Goal: Find specific page/section: Find specific page/section

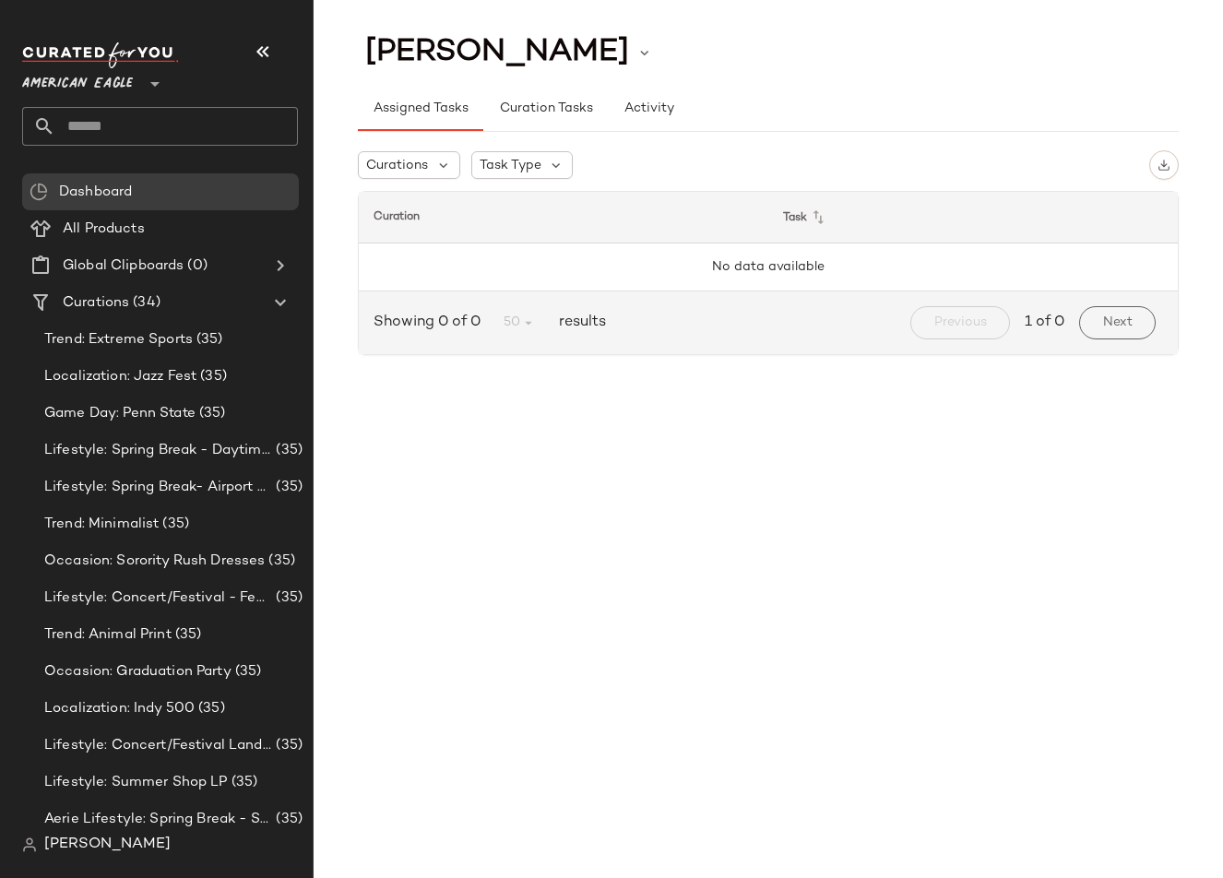
click at [61, 82] on span "American Eagle" at bounding box center [77, 79] width 111 height 33
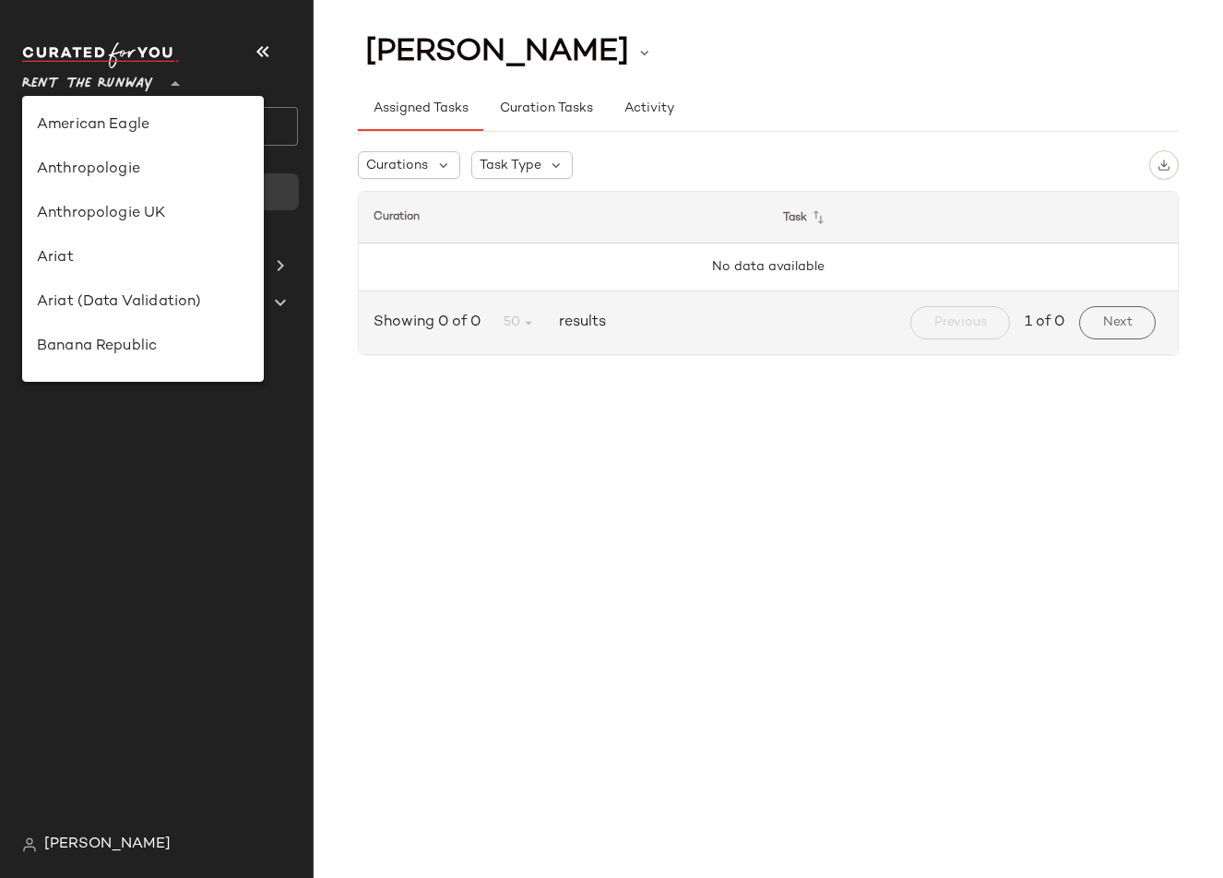
scroll to position [816, 0]
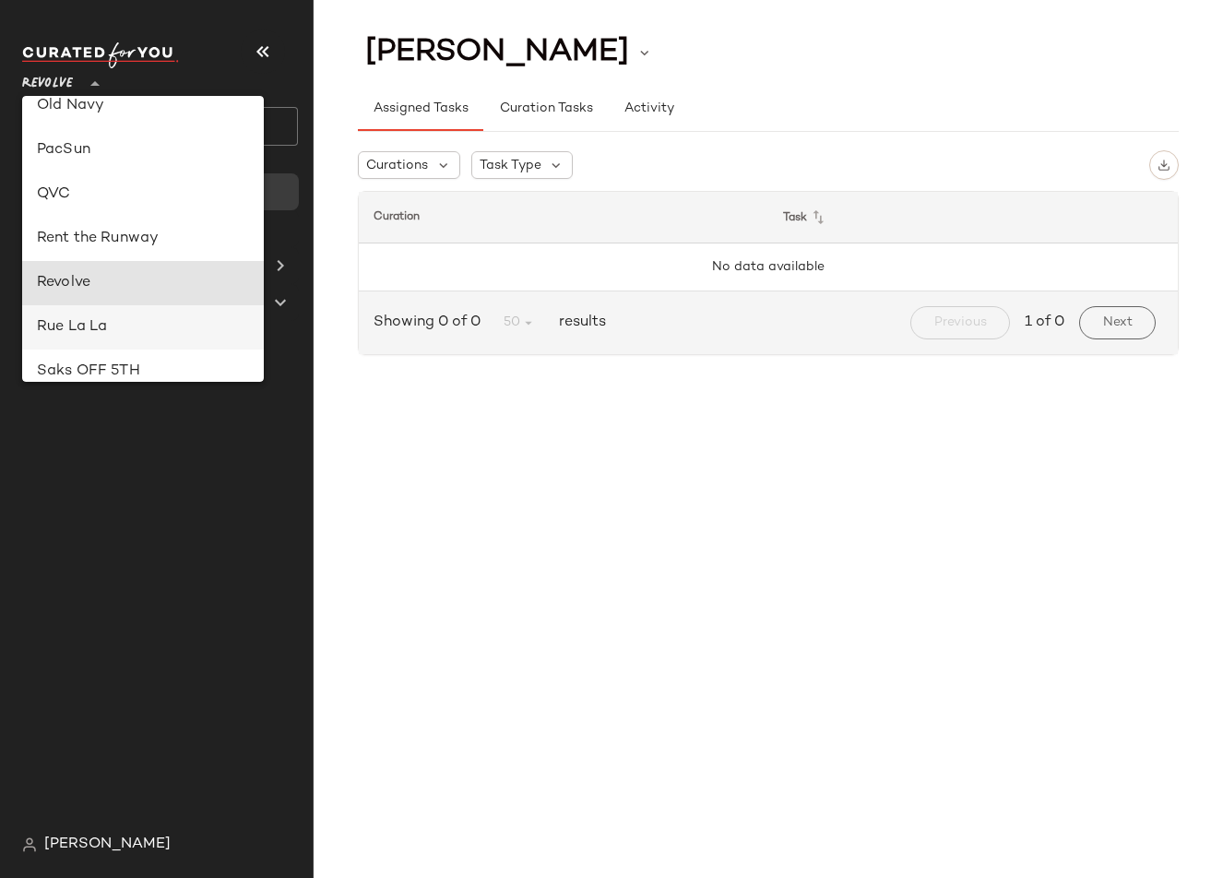
type input "**"
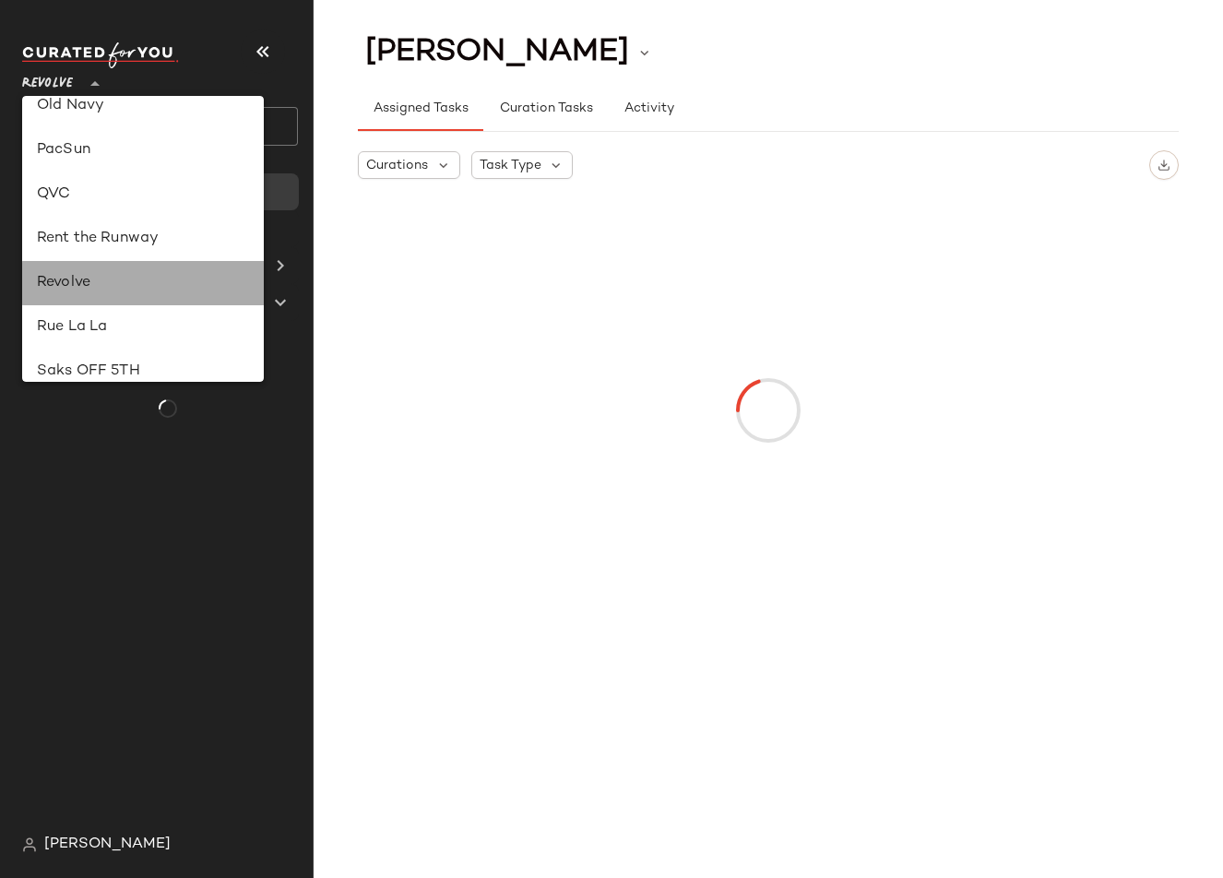
click at [42, 295] on div "Revolve" at bounding box center [143, 283] width 242 height 44
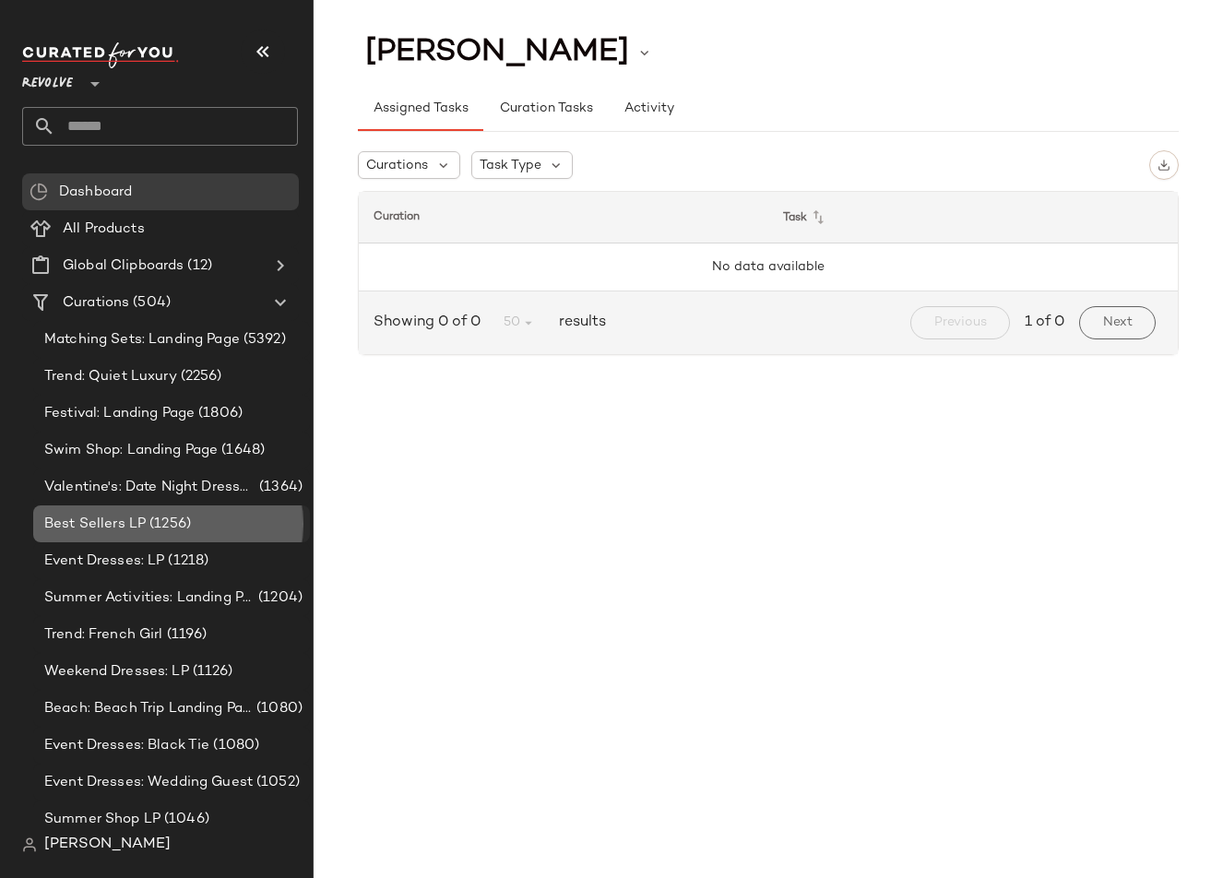
click at [150, 509] on div "Best Sellers LP (1256)" at bounding box center [171, 524] width 277 height 37
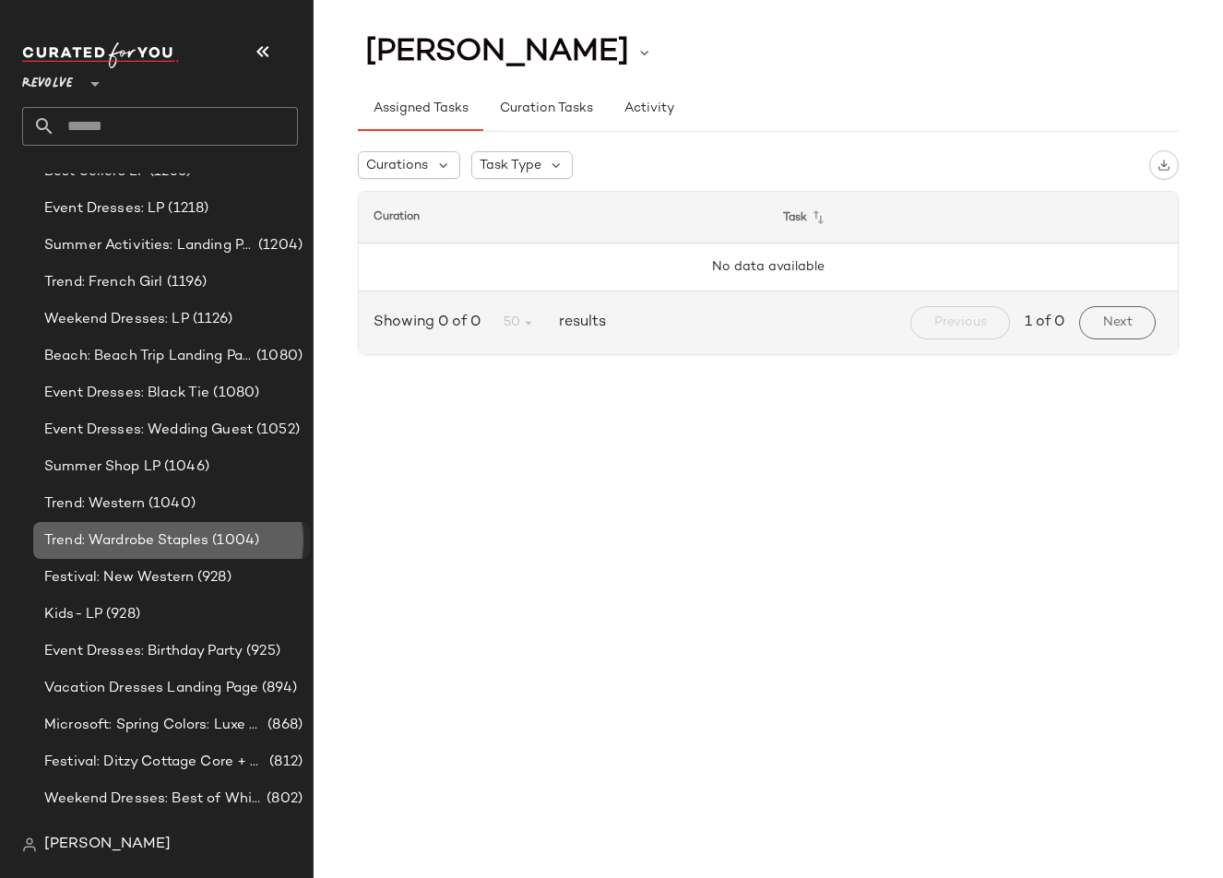
click at [149, 534] on span "Trend: Wardrobe Staples" at bounding box center [126, 540] width 164 height 21
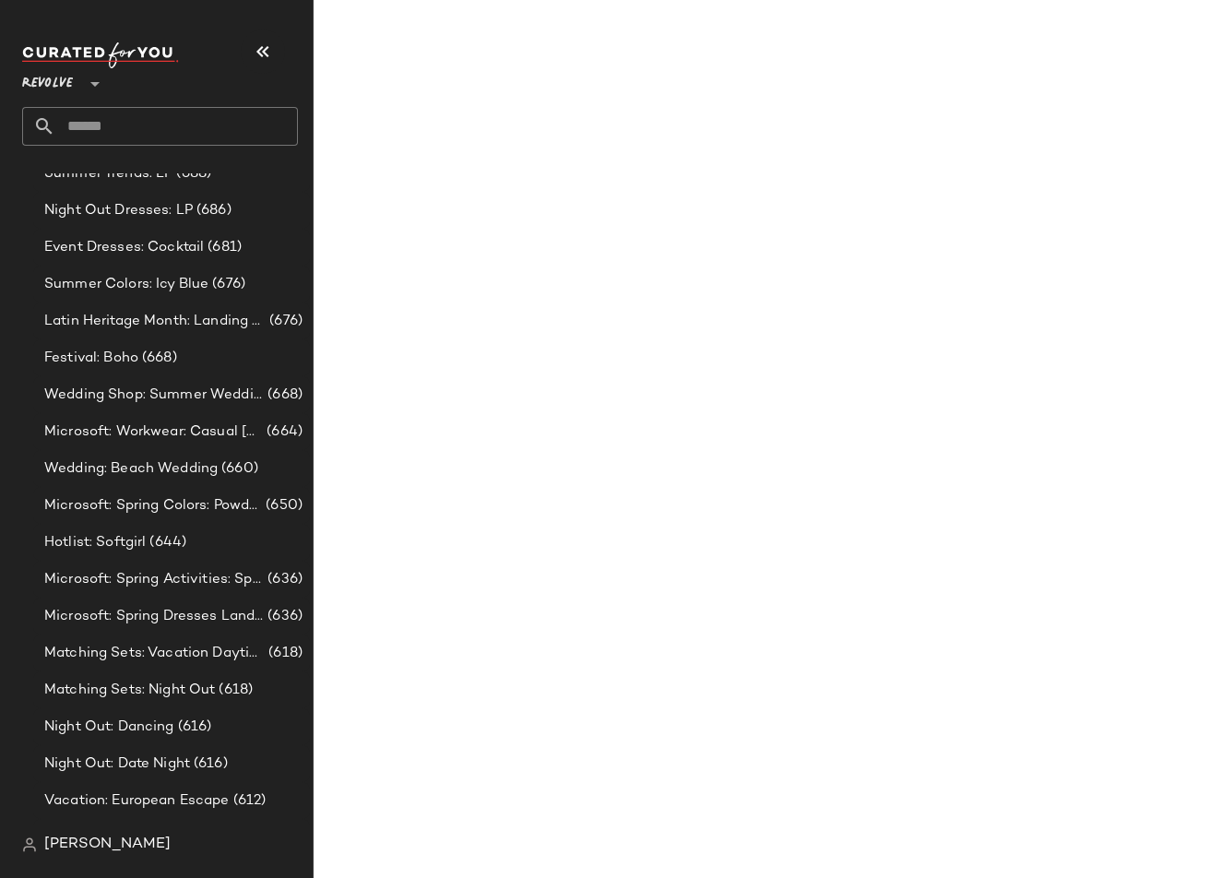
scroll to position [1398, 0]
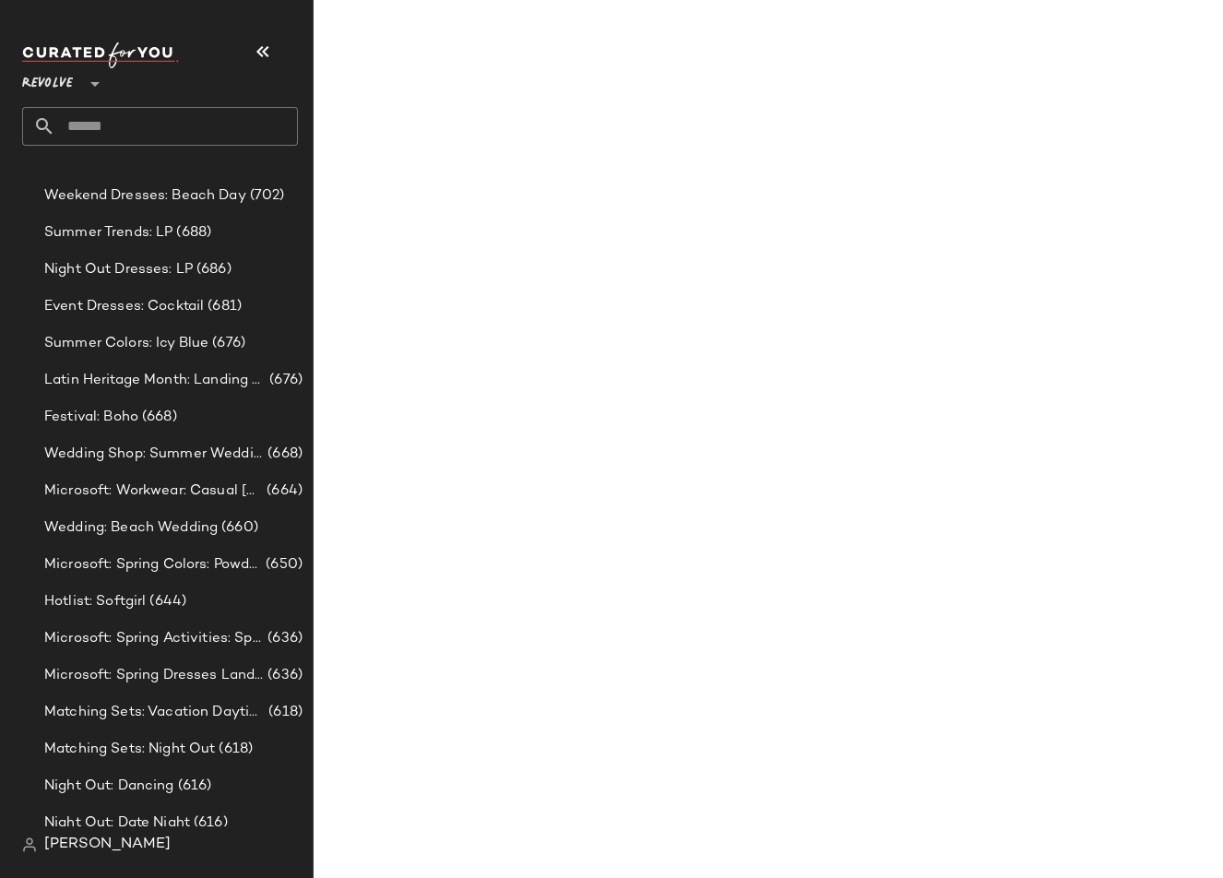
click at [149, 534] on span "Wedding: Beach Wedding" at bounding box center [130, 527] width 173 height 21
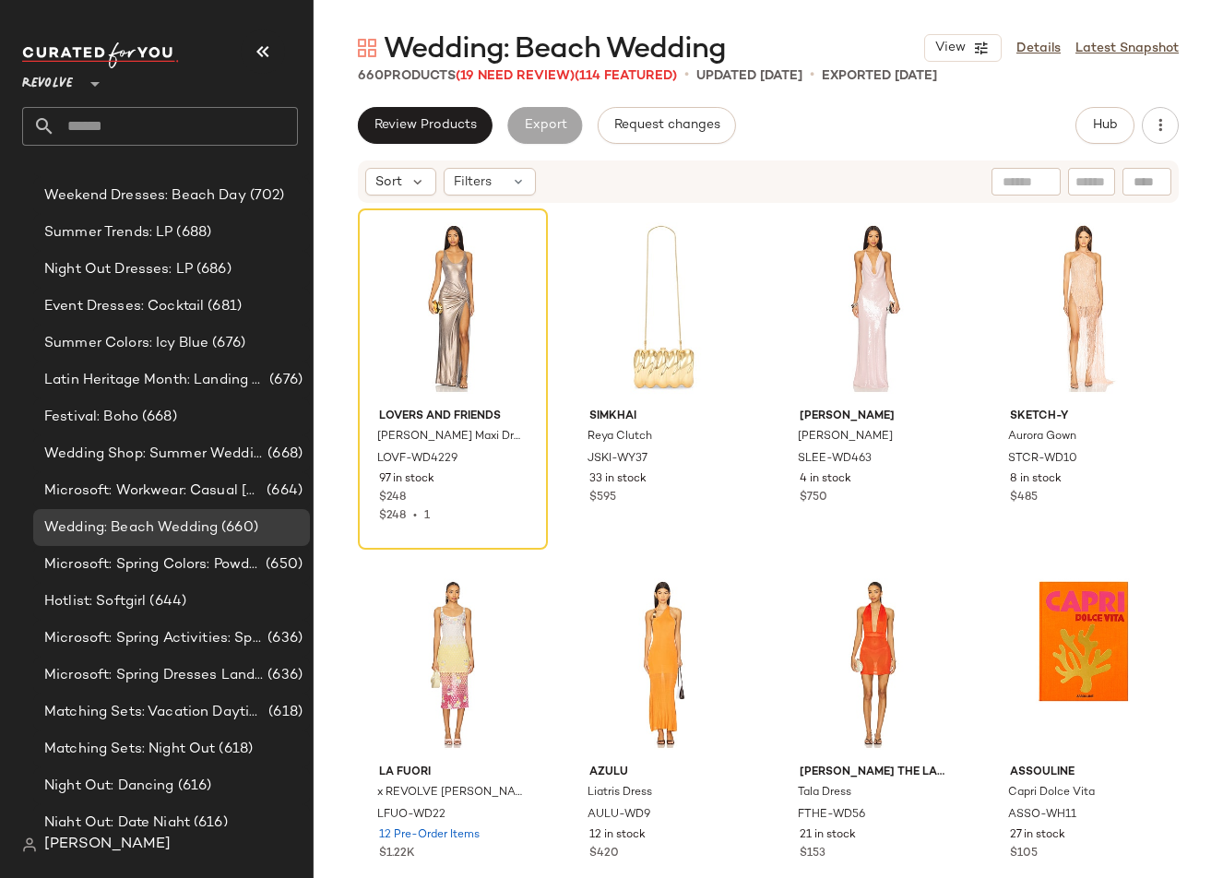
click at [463, 197] on div "Sort Filters" at bounding box center [768, 182] width 821 height 42
click at [475, 177] on span "Filters" at bounding box center [473, 181] width 38 height 19
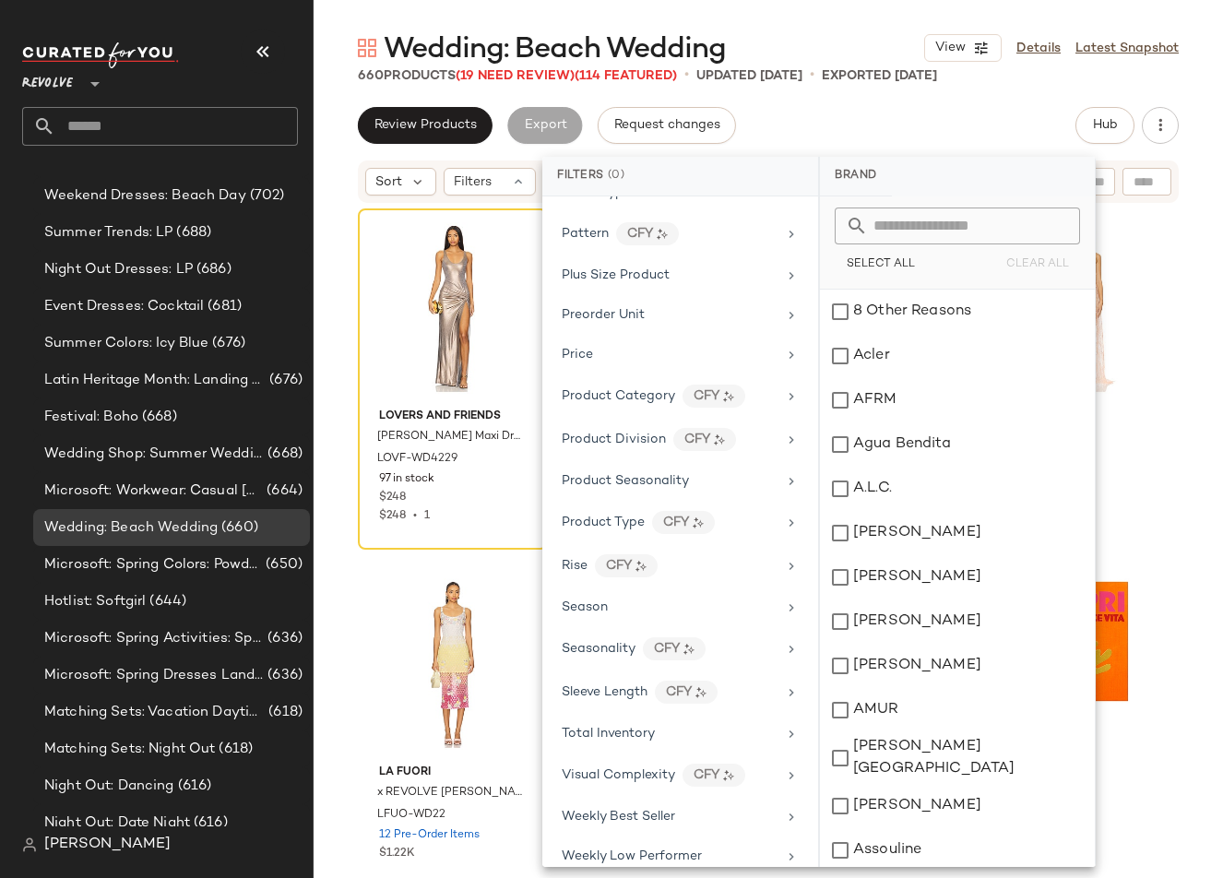
scroll to position [1437, 0]
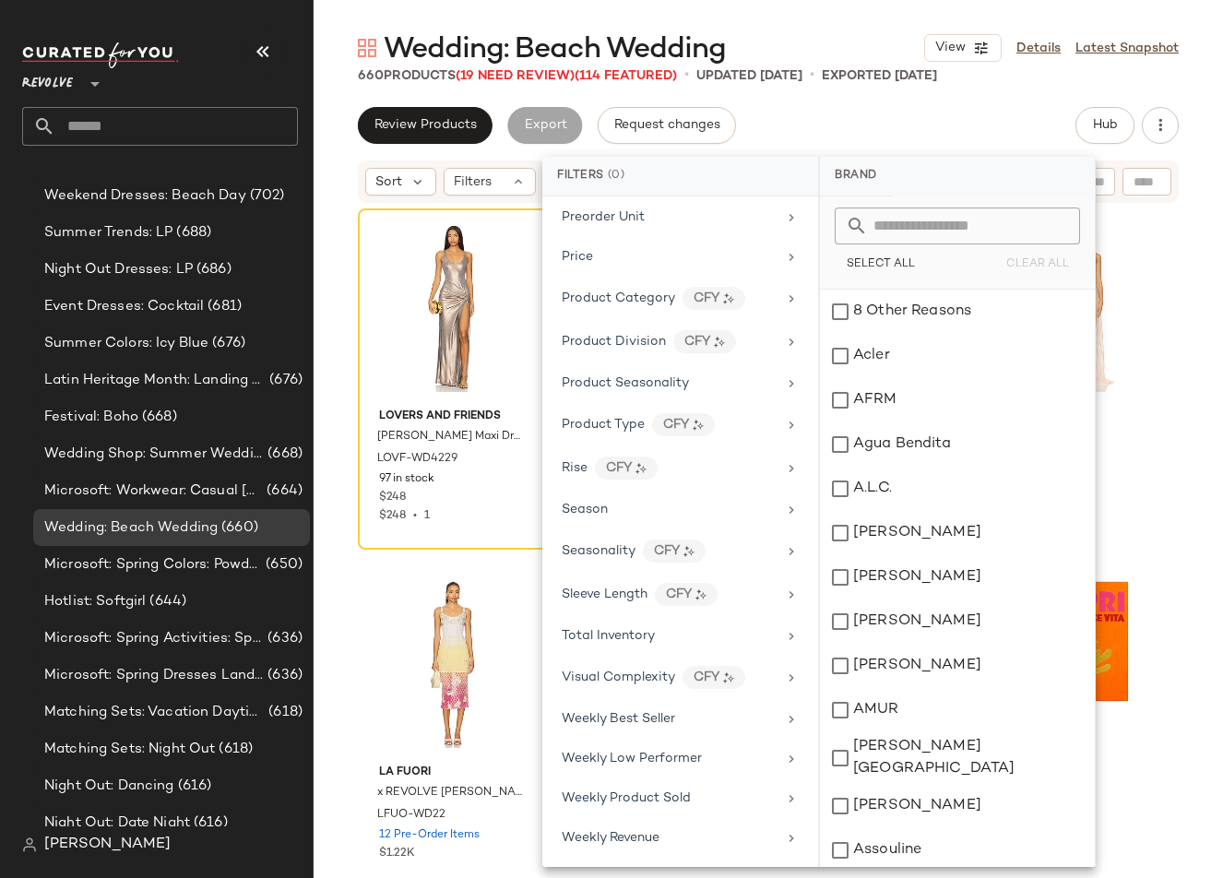
click at [783, 104] on div "Wedding: Beach Wedding View Details Latest Snapshot 660 Products (19 Need Revie…" at bounding box center [769, 454] width 910 height 849
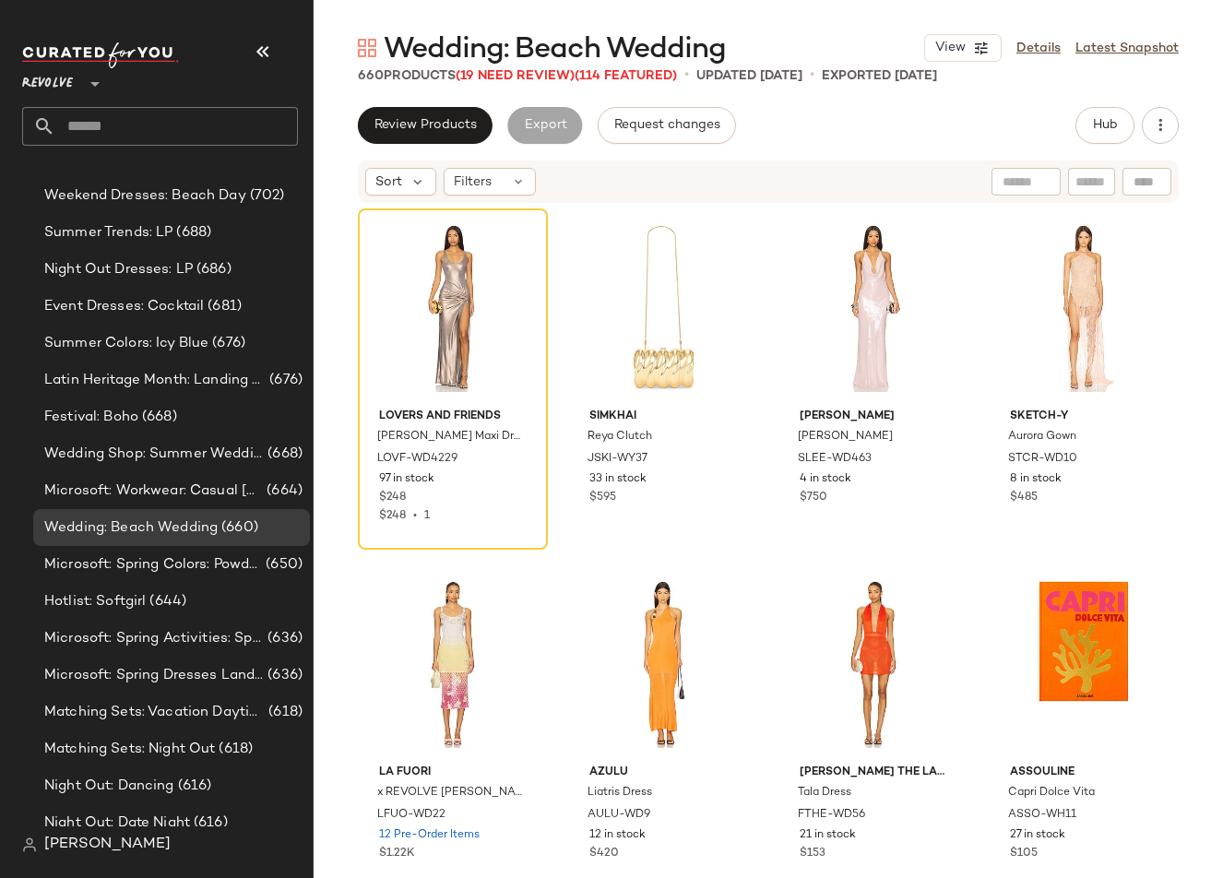
scroll to position [0, 0]
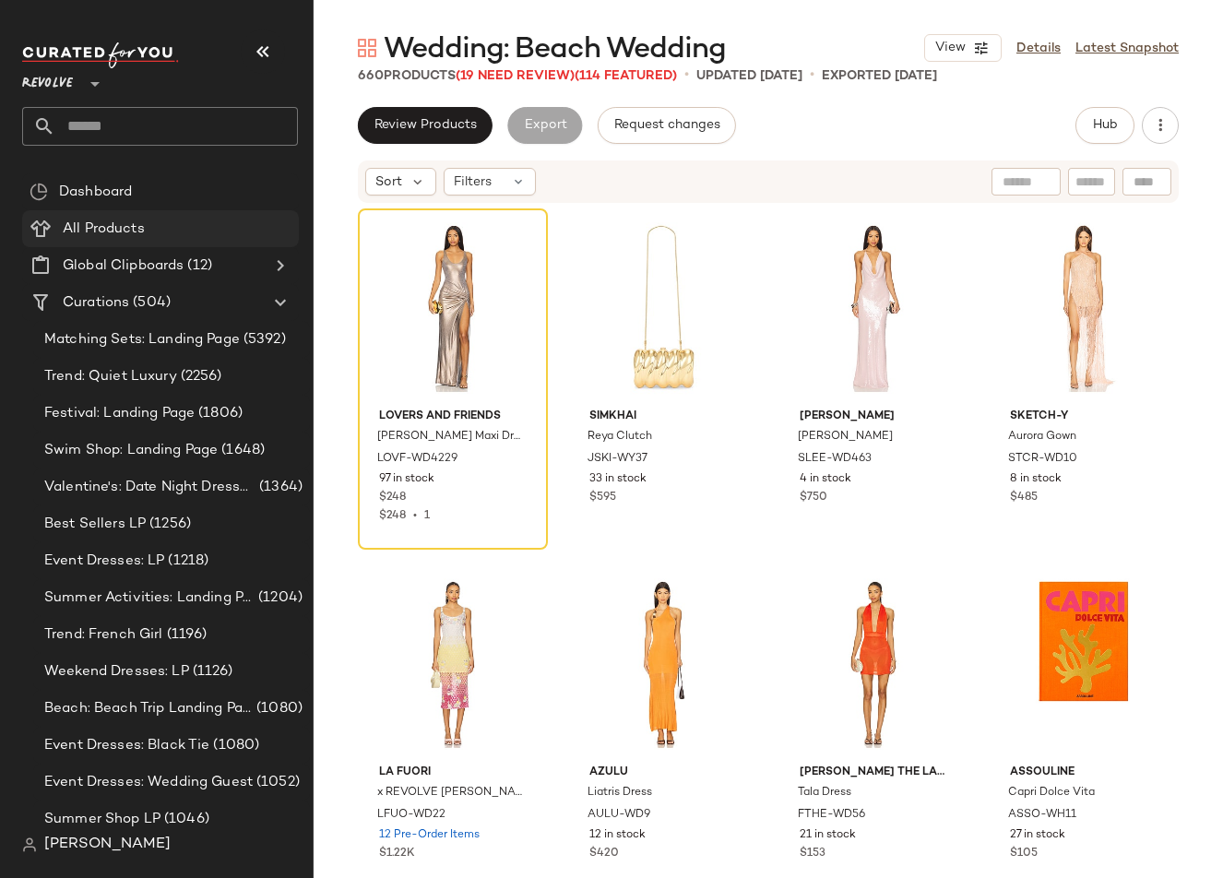
click at [112, 222] on span "All Products" at bounding box center [104, 229] width 82 height 21
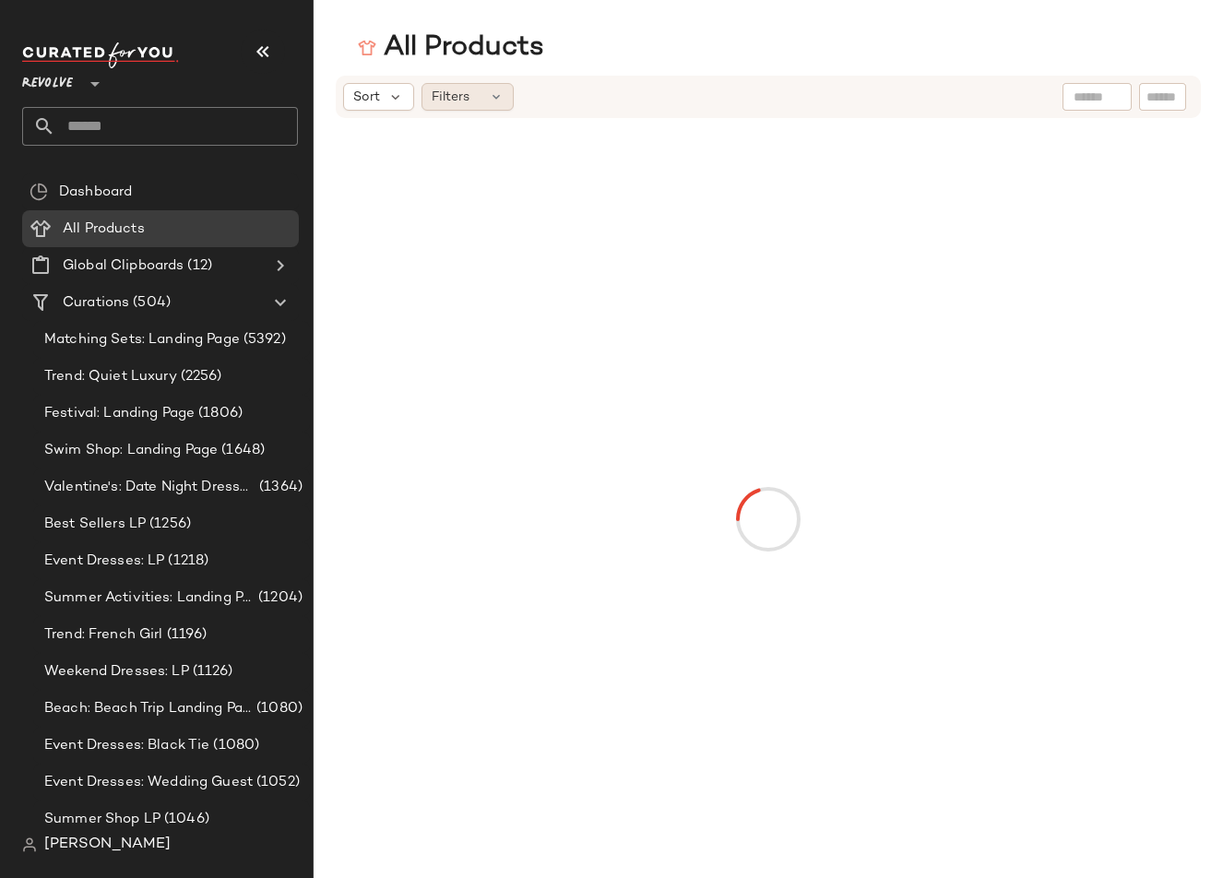
click at [475, 97] on div "Filters" at bounding box center [468, 97] width 92 height 28
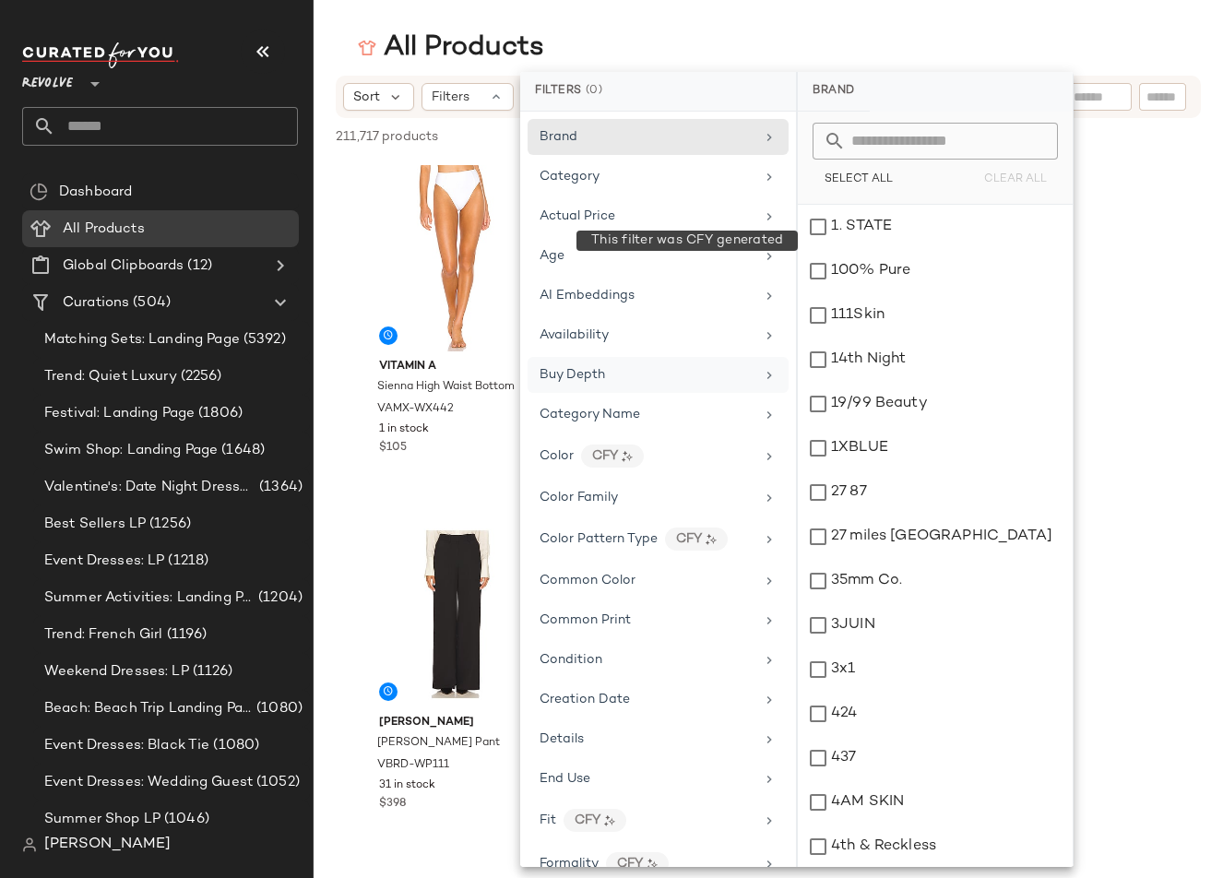
scroll to position [1392, 0]
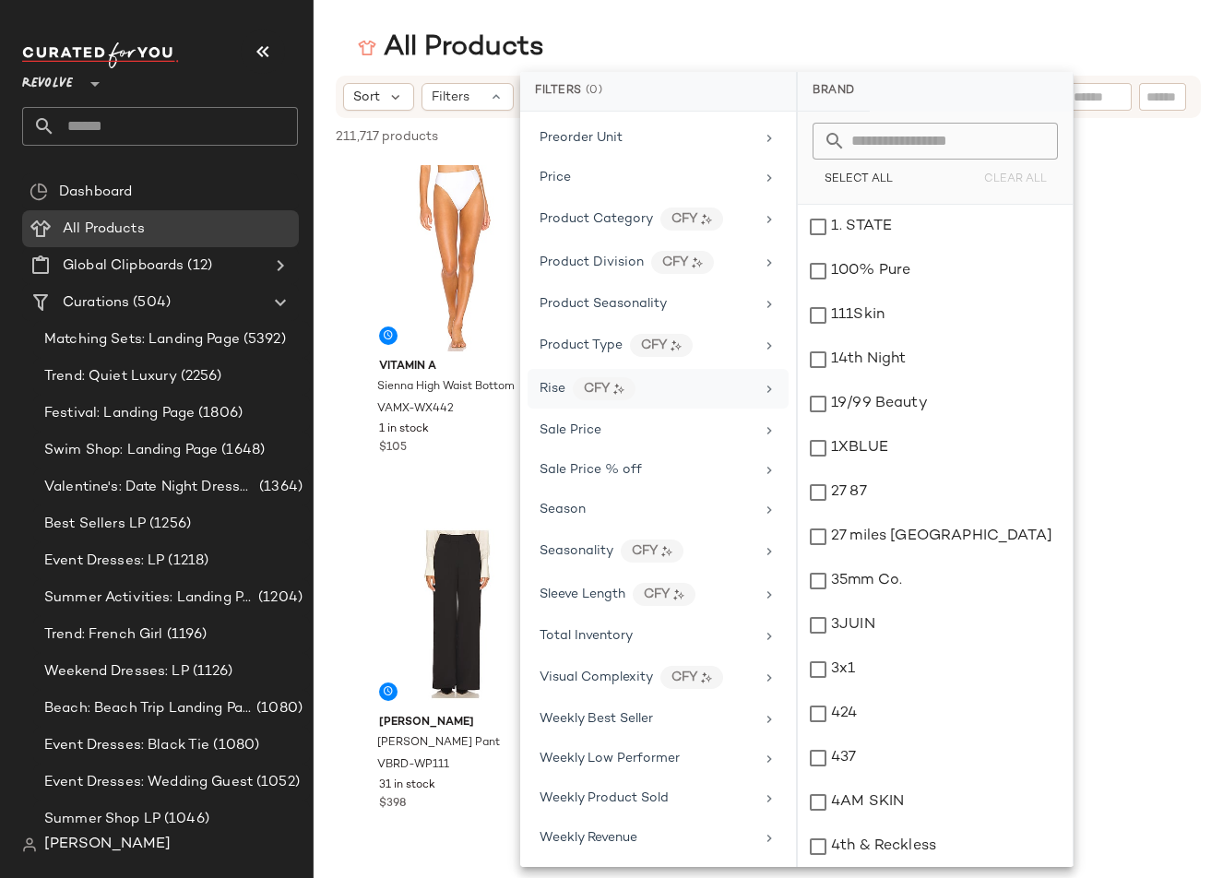
click at [542, 382] on span "Rise" at bounding box center [553, 389] width 26 height 14
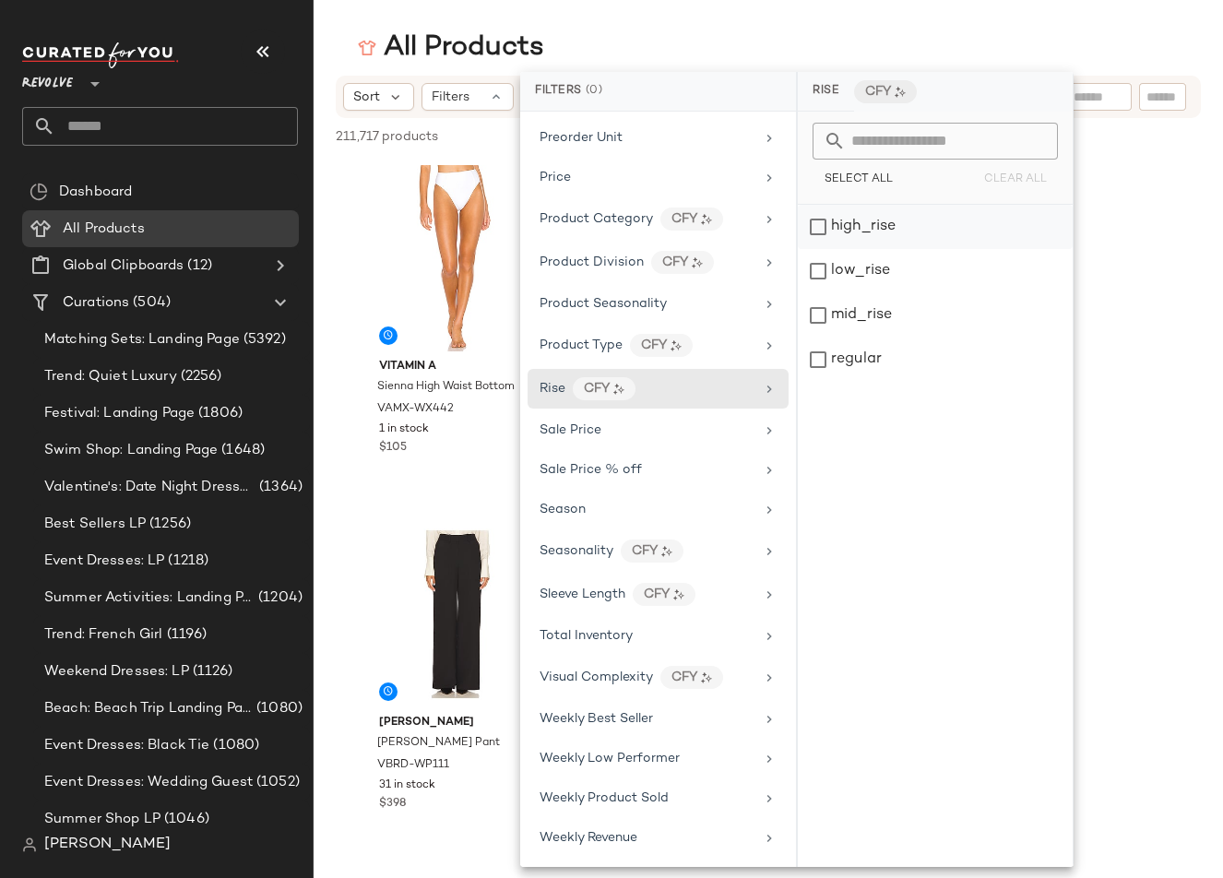
click at [803, 232] on div "high_rise" at bounding box center [935, 227] width 275 height 44
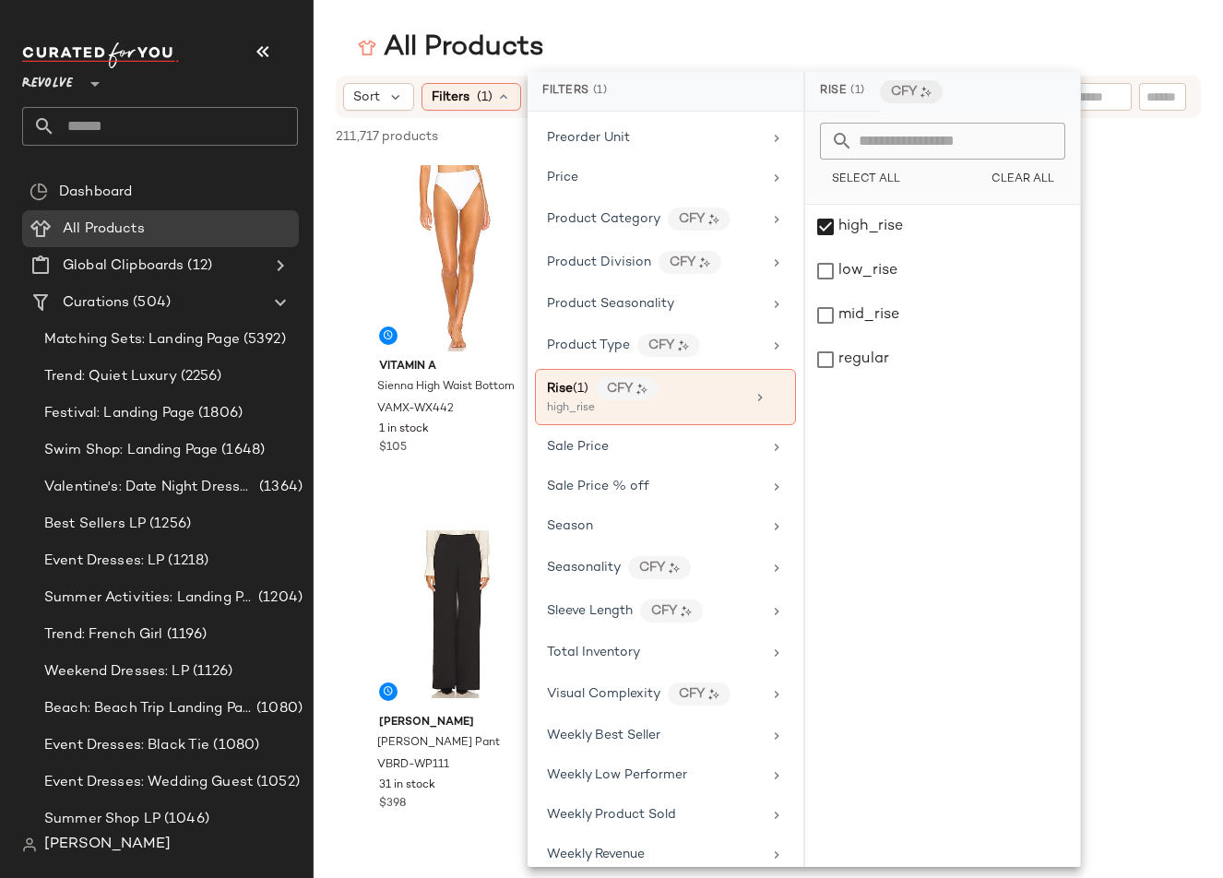
click at [648, 28] on main "All Products Sort Filters (1) Reset 211,717 products • 0 selected Deselect All …" at bounding box center [611, 439] width 1223 height 878
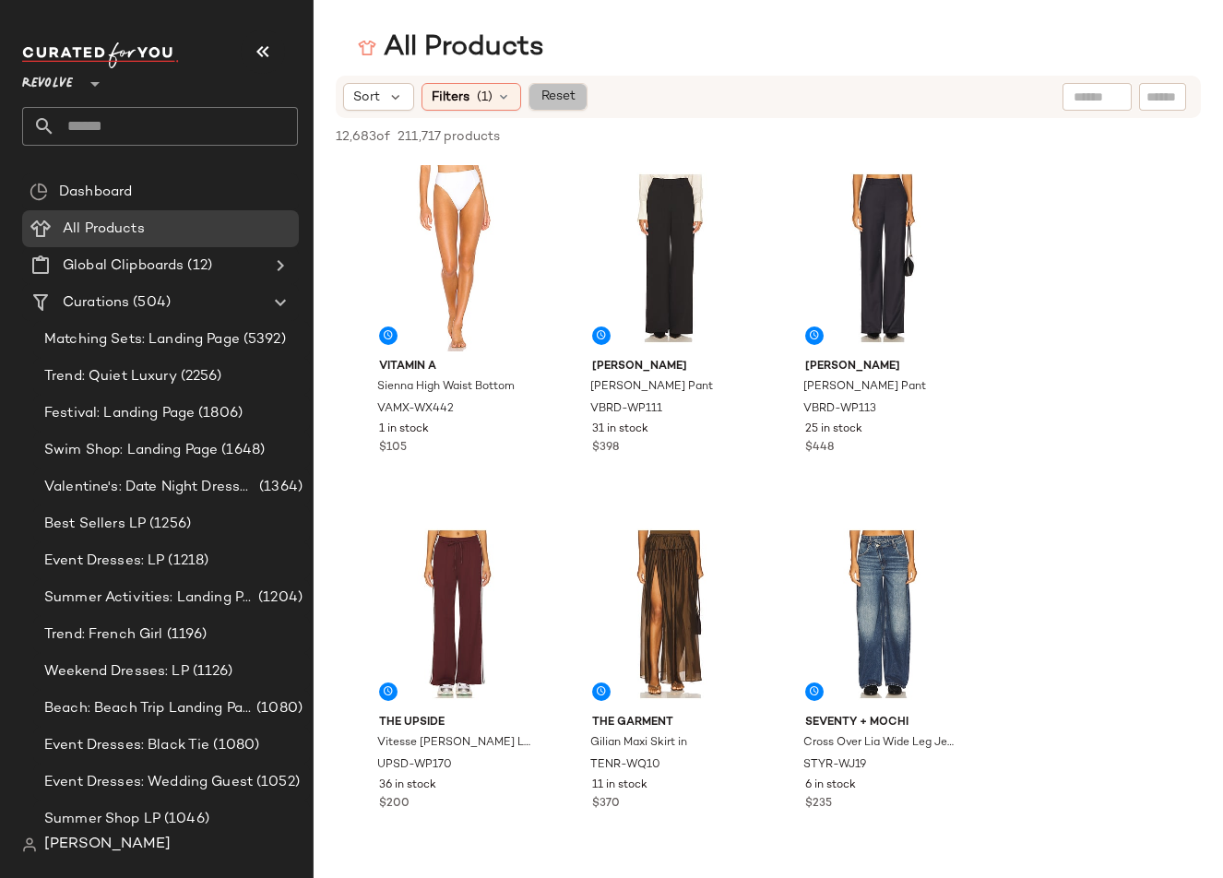
click at [550, 89] on span "Reset" at bounding box center [557, 96] width 35 height 15
